Goal: Transaction & Acquisition: Purchase product/service

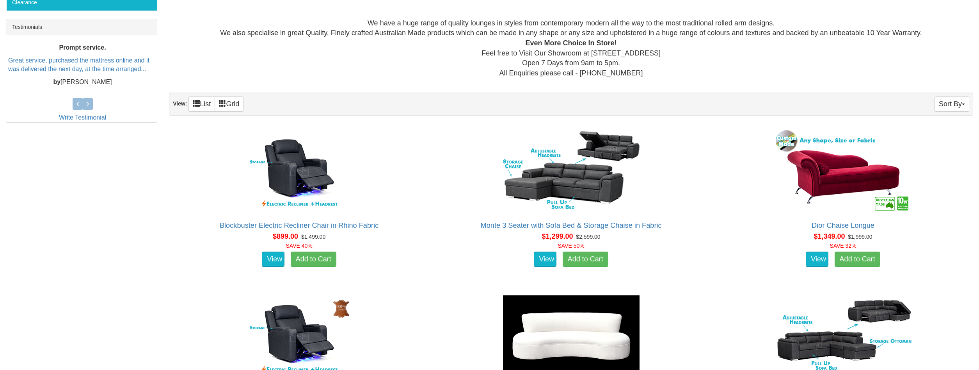
scroll to position [318, 0]
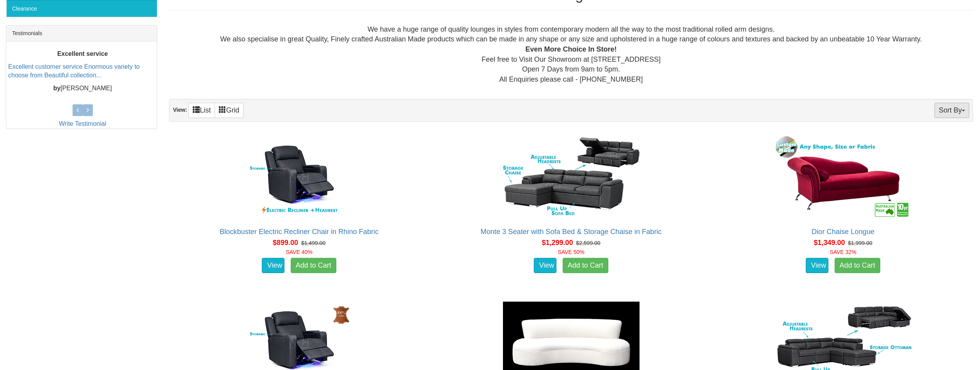
click at [943, 109] on button "Sort By" at bounding box center [952, 110] width 35 height 15
click at [936, 134] on link "Price+" at bounding box center [938, 136] width 62 height 10
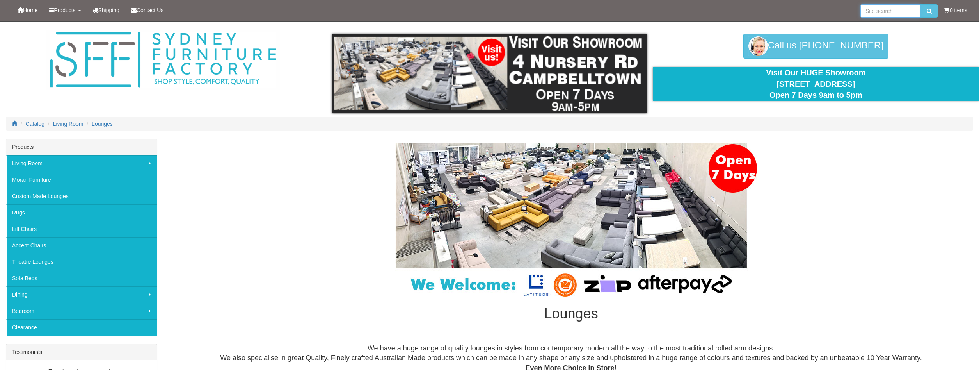
click at [878, 9] on input "search" at bounding box center [890, 10] width 60 height 13
type input "2 seater"
click at [920, 4] on button "submit" at bounding box center [929, 10] width 18 height 13
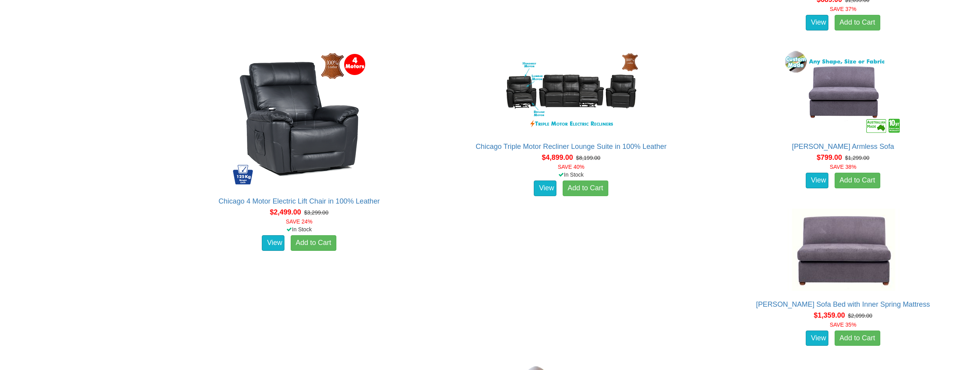
scroll to position [2388, 0]
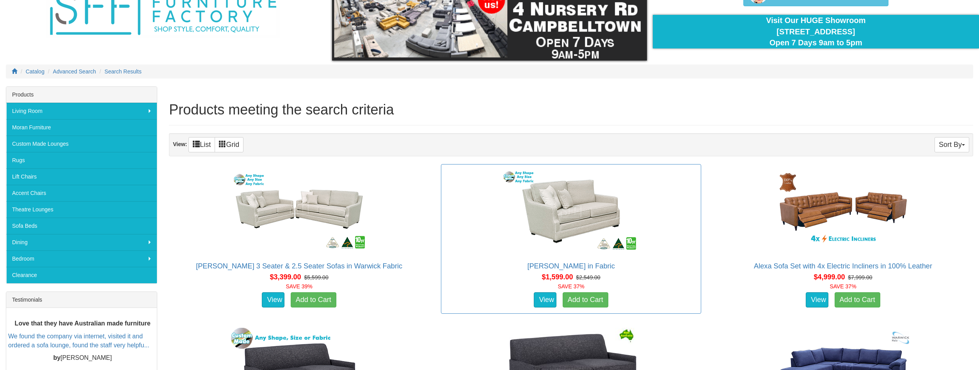
scroll to position [80, 0]
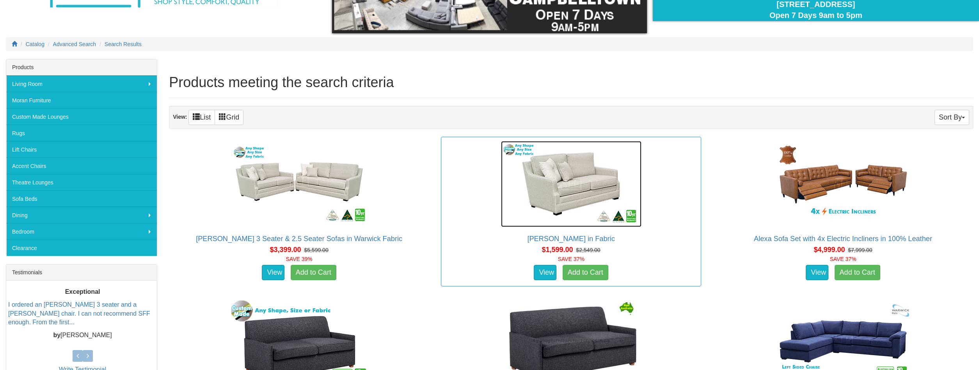
click at [505, 180] on img at bounding box center [571, 184] width 140 height 86
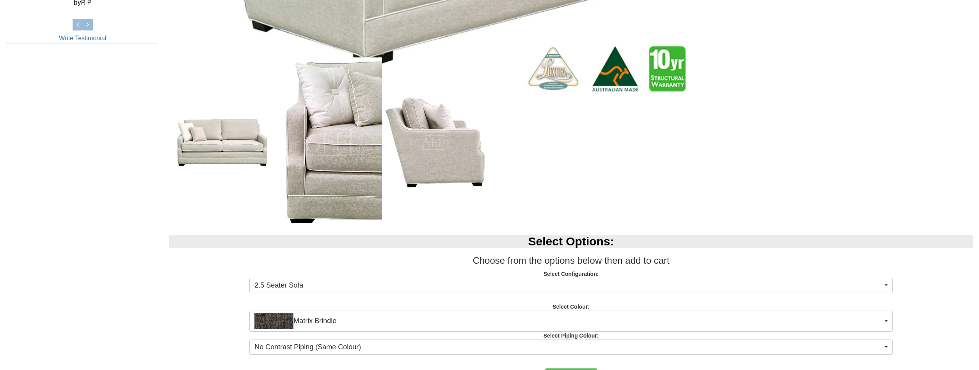
scroll to position [478, 0]
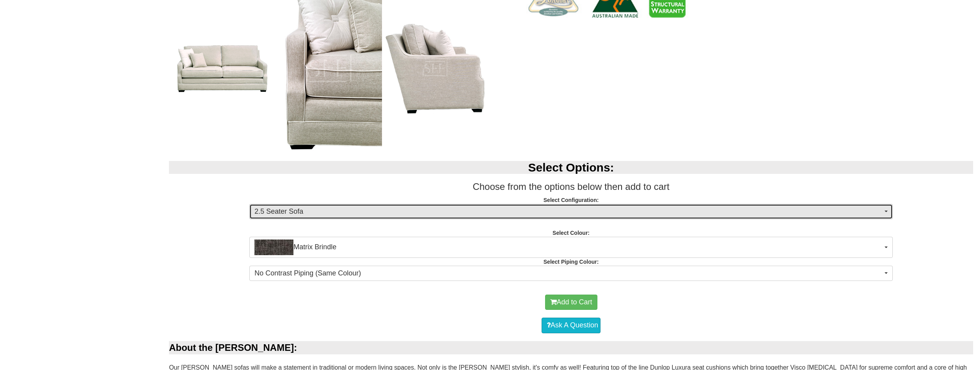
click at [293, 215] on span "2.5 Seater Sofa" at bounding box center [568, 211] width 628 height 10
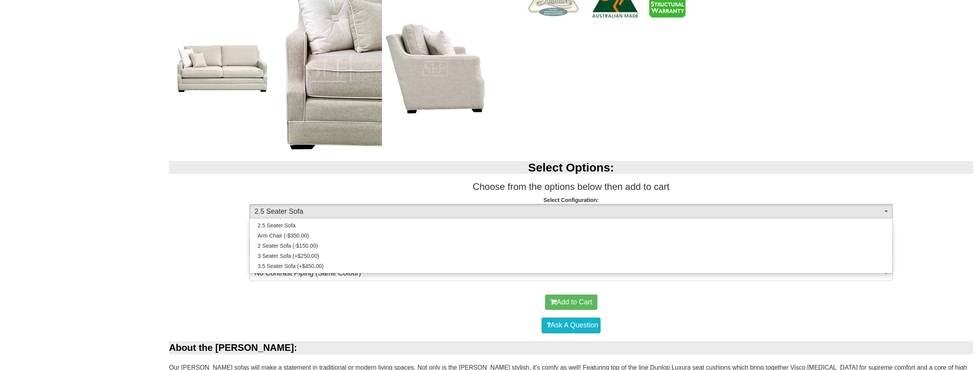
click at [214, 221] on div "Select Options: Choose from the options below then add to cart Select Configura…" at bounding box center [571, 219] width 816 height 133
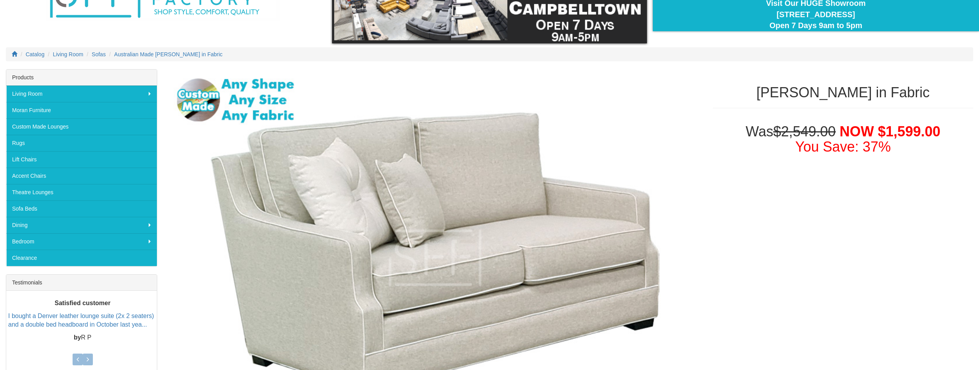
scroll to position [0, 0]
